Goal: Transaction & Acquisition: Download file/media

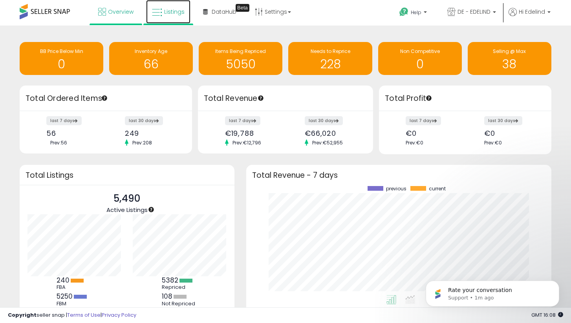
click at [168, 11] on span "Listings" at bounding box center [174, 12] width 20 height 8
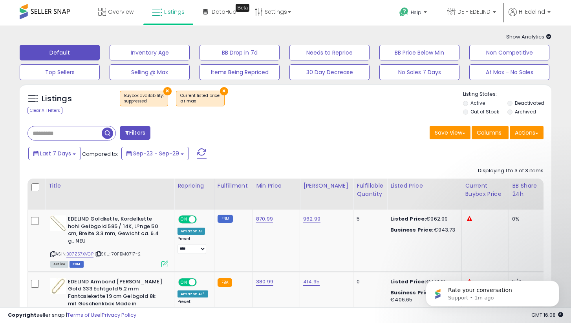
click at [353, 134] on div "Save View Save As New View Update Current View Columns Actions Import Export Vi…" at bounding box center [418, 133] width 264 height 15
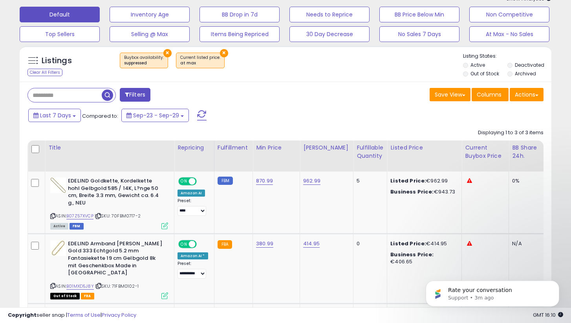
scroll to position [41, 0]
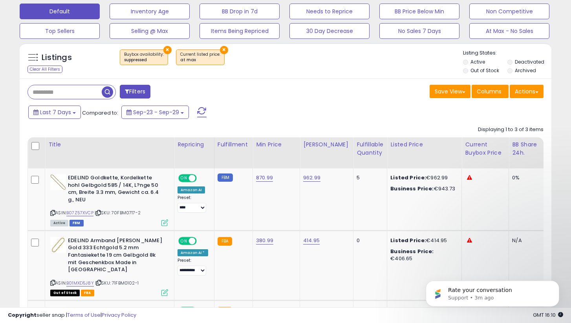
click at [220, 50] on button "×" at bounding box center [224, 50] width 8 height 8
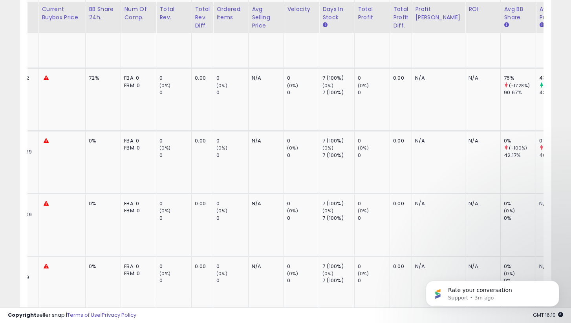
scroll to position [781, 0]
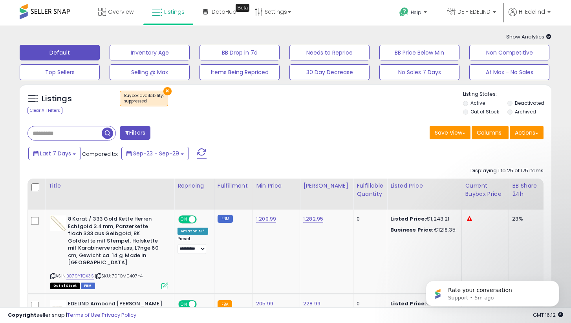
click at [164, 93] on button "×" at bounding box center [167, 91] width 8 height 8
select select "***"
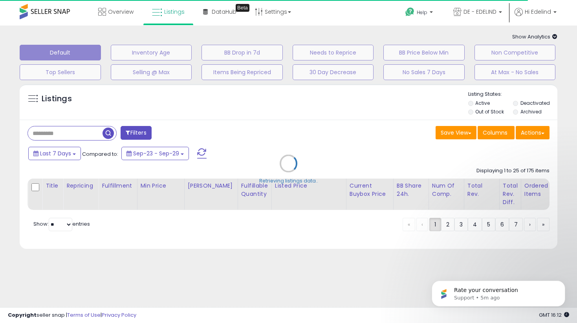
select select "*"
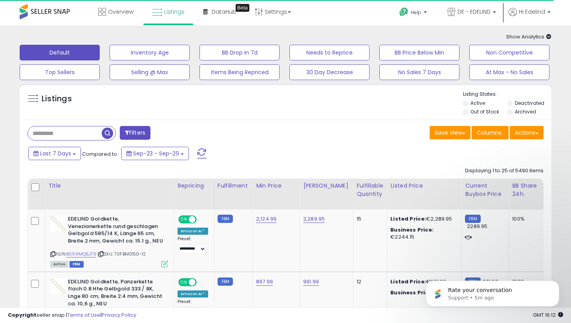
click at [136, 133] on button "Filters" at bounding box center [135, 133] width 31 height 14
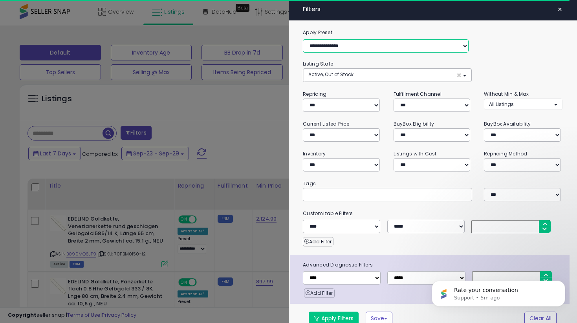
click at [355, 45] on select "**********" at bounding box center [386, 45] width 166 height 13
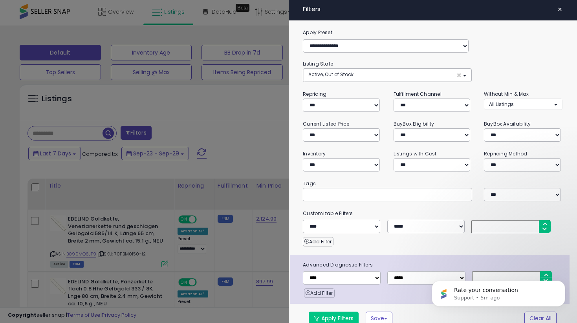
click at [246, 135] on div at bounding box center [288, 161] width 577 height 323
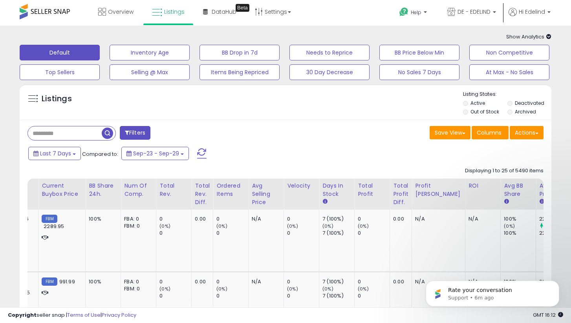
click at [130, 137] on button "Filters" at bounding box center [135, 133] width 31 height 14
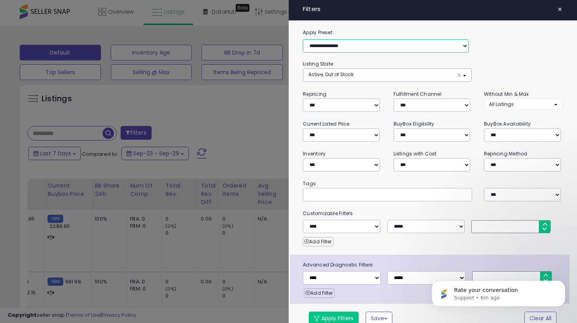
click at [365, 48] on select "**********" at bounding box center [386, 45] width 166 height 13
select select "**********"
click at [303, 39] on select "**********" at bounding box center [386, 45] width 166 height 13
select select "******"
select select "*"
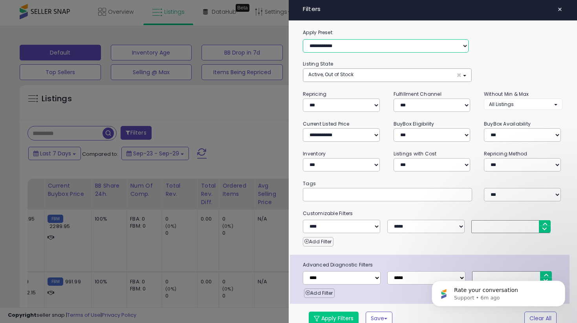
select select "*"
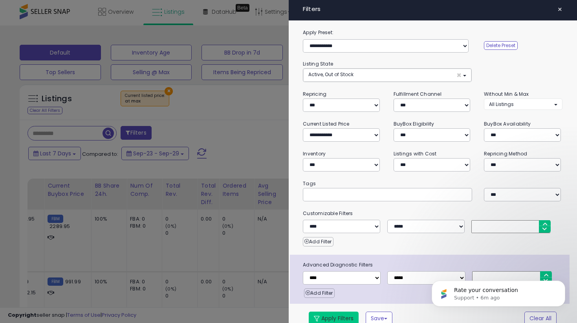
click at [331, 320] on button "Apply Filters" at bounding box center [334, 318] width 50 height 13
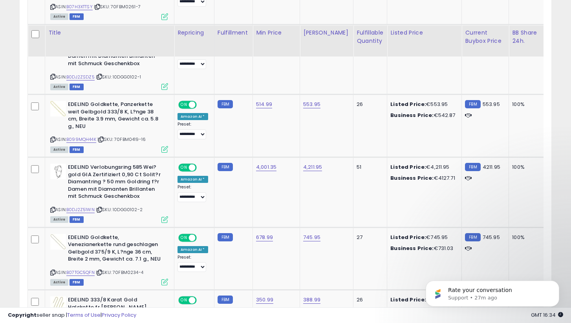
scroll to position [0, 0]
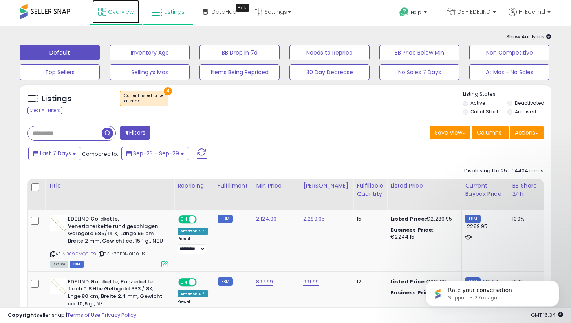
click at [121, 11] on span "Overview" at bounding box center [121, 12] width 26 height 8
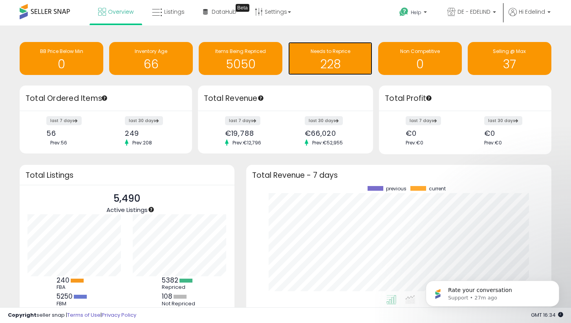
click at [338, 58] on h1 "228" at bounding box center [330, 64] width 76 height 13
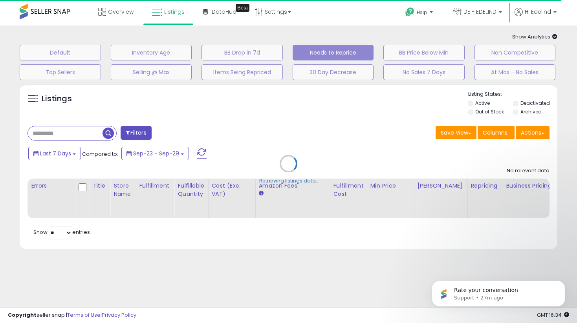
select select "**"
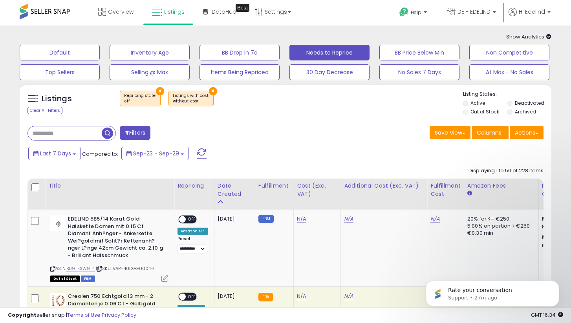
click at [49, 17] on span at bounding box center [45, 11] width 50 height 15
click at [49, 13] on span at bounding box center [45, 11] width 50 height 15
click at [176, 8] on span "Listings" at bounding box center [174, 12] width 20 height 8
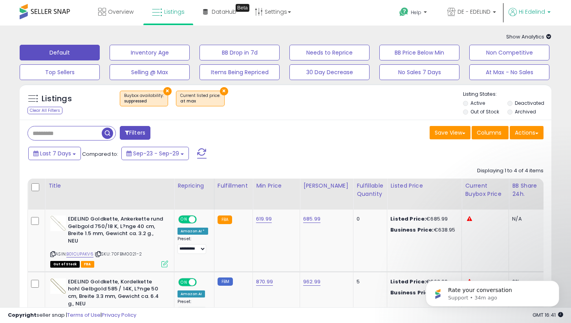
click at [529, 12] on span "Hi Edelind" at bounding box center [532, 12] width 26 height 8
click at [530, 58] on li "Profile" at bounding box center [533, 63] width 33 height 20
click at [530, 59] on li "Profile" at bounding box center [533, 63] width 33 height 20
click at [530, 61] on link "Profile" at bounding box center [533, 62] width 16 height 7
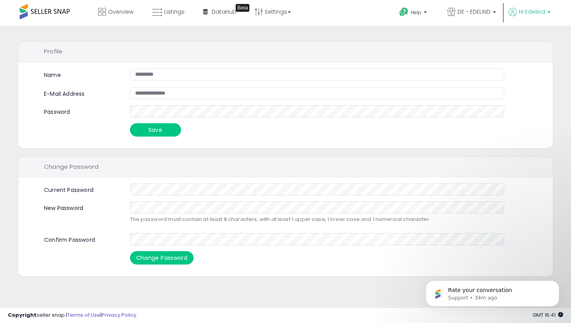
click at [537, 11] on span "Hi Edelind" at bounding box center [532, 12] width 26 height 8
click at [525, 42] on link "Account" at bounding box center [533, 41] width 21 height 7
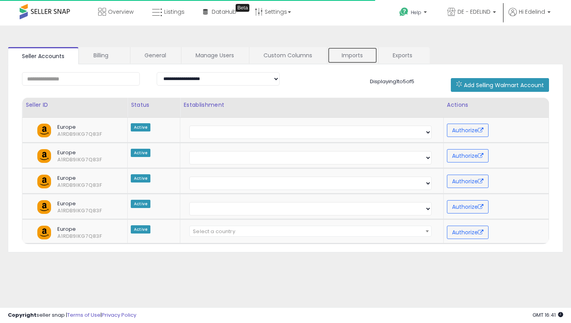
click at [351, 54] on link "Imports" at bounding box center [353, 55] width 50 height 17
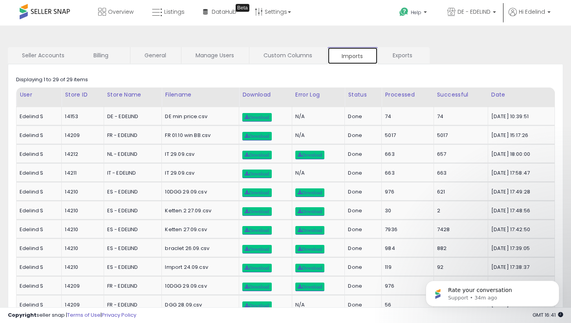
click at [350, 55] on link "Imports" at bounding box center [353, 55] width 50 height 17
click at [531, 11] on span "Hi Edelind" at bounding box center [532, 12] width 26 height 8
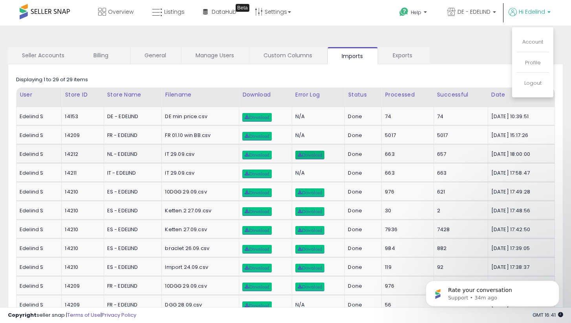
click at [309, 152] on link "Download" at bounding box center [309, 155] width 29 height 9
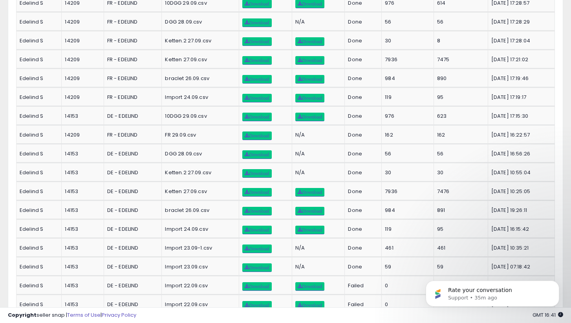
scroll to position [378, 0]
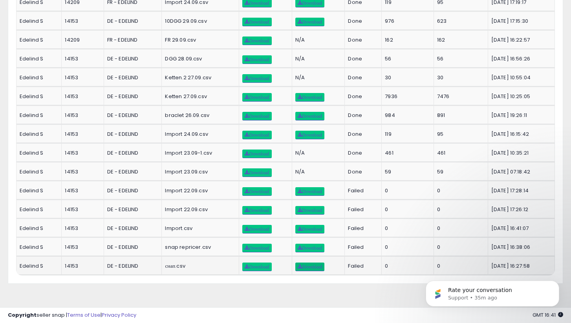
click at [306, 266] on span "Download" at bounding box center [310, 267] width 24 height 5
click at [304, 231] on link "Download" at bounding box center [309, 229] width 29 height 9
